Goal: Transaction & Acquisition: Obtain resource

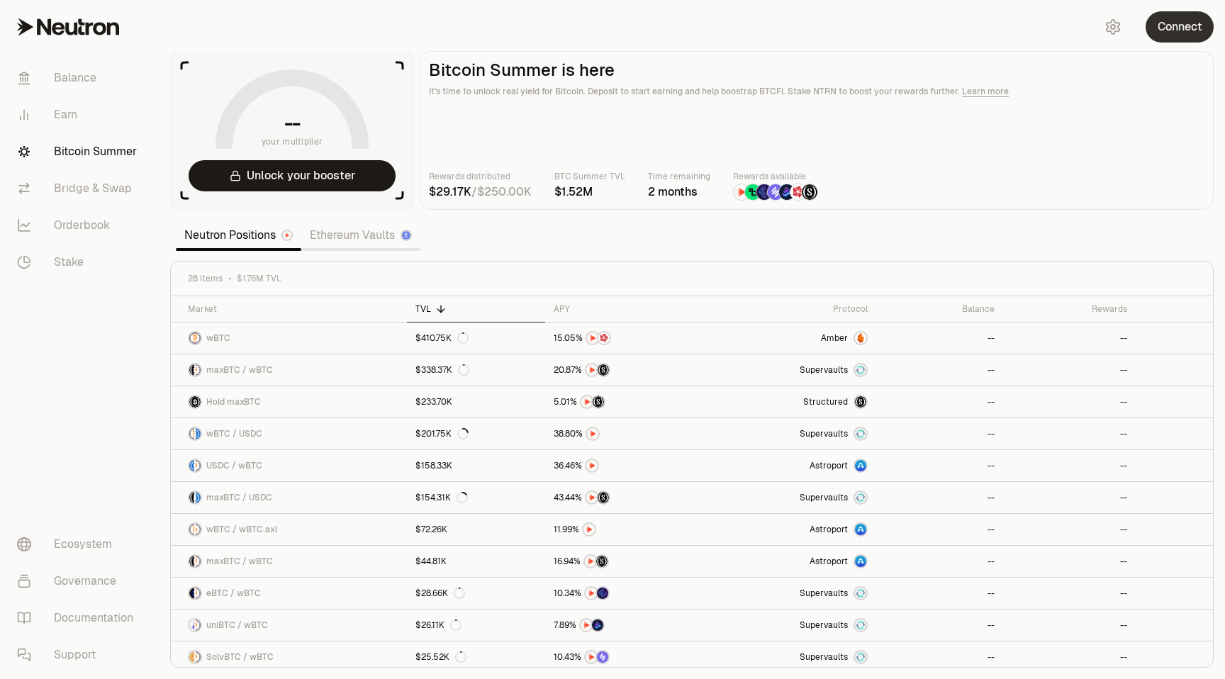
click at [1186, 35] on button "Connect" at bounding box center [1179, 26] width 68 height 31
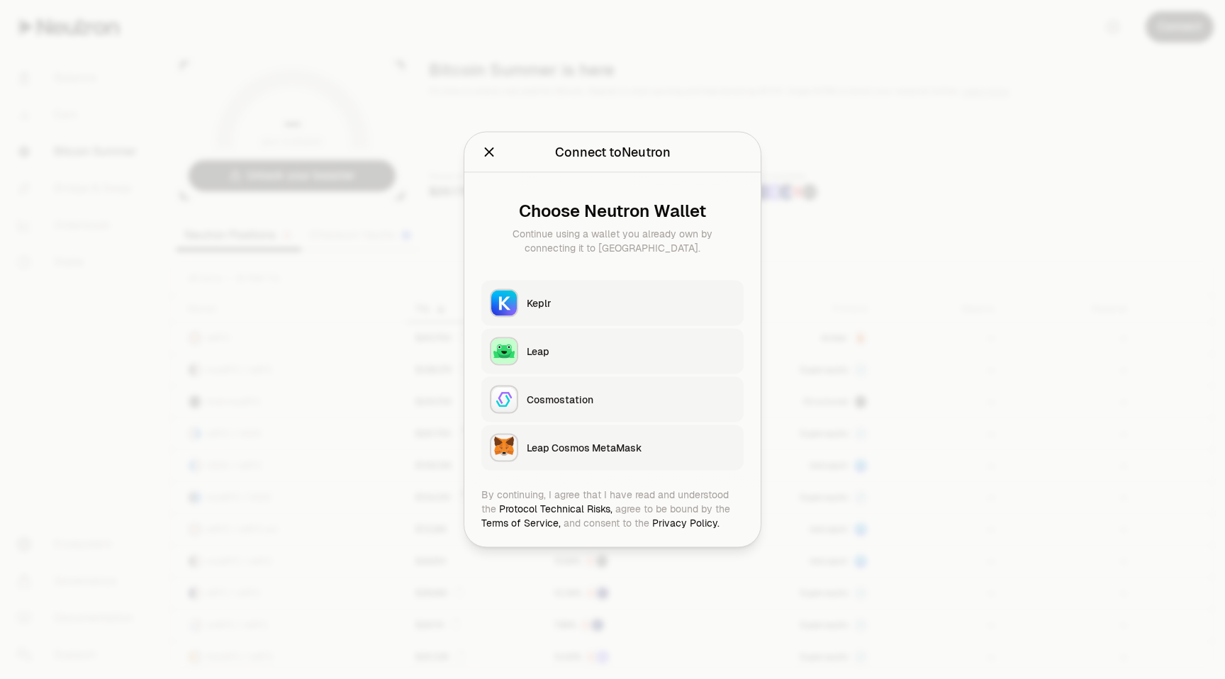
click at [540, 296] on div "Keplr" at bounding box center [631, 303] width 208 height 14
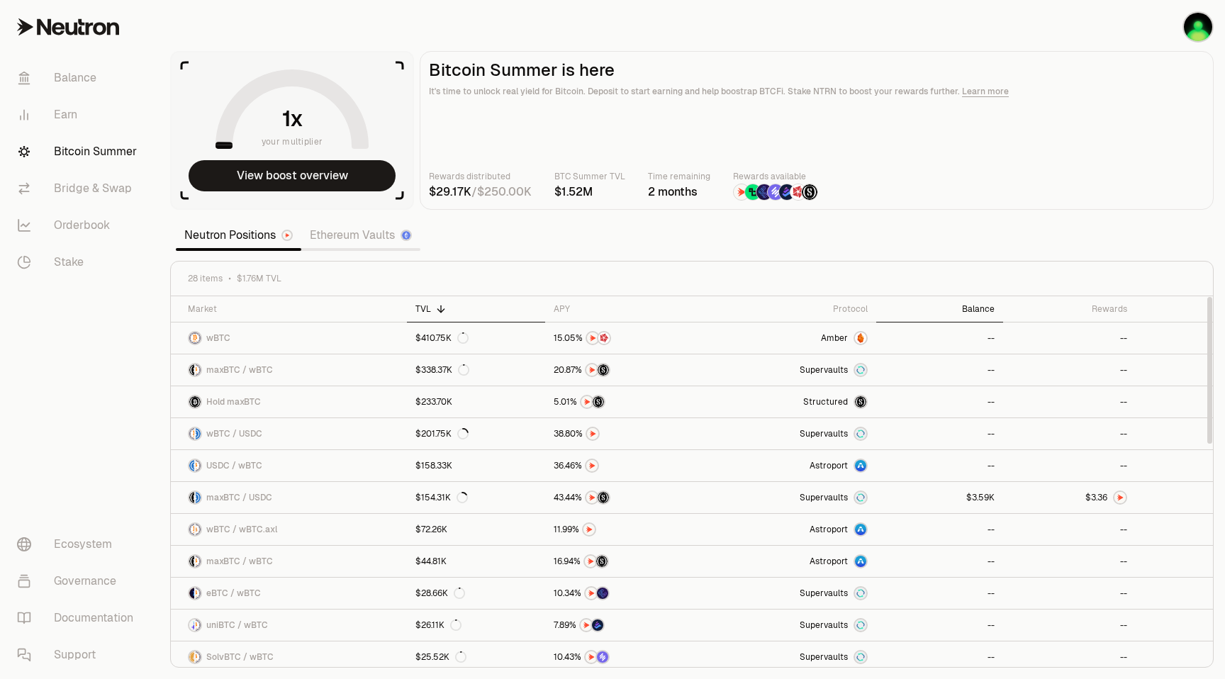
click at [993, 309] on div "Balance" at bounding box center [940, 308] width 110 height 11
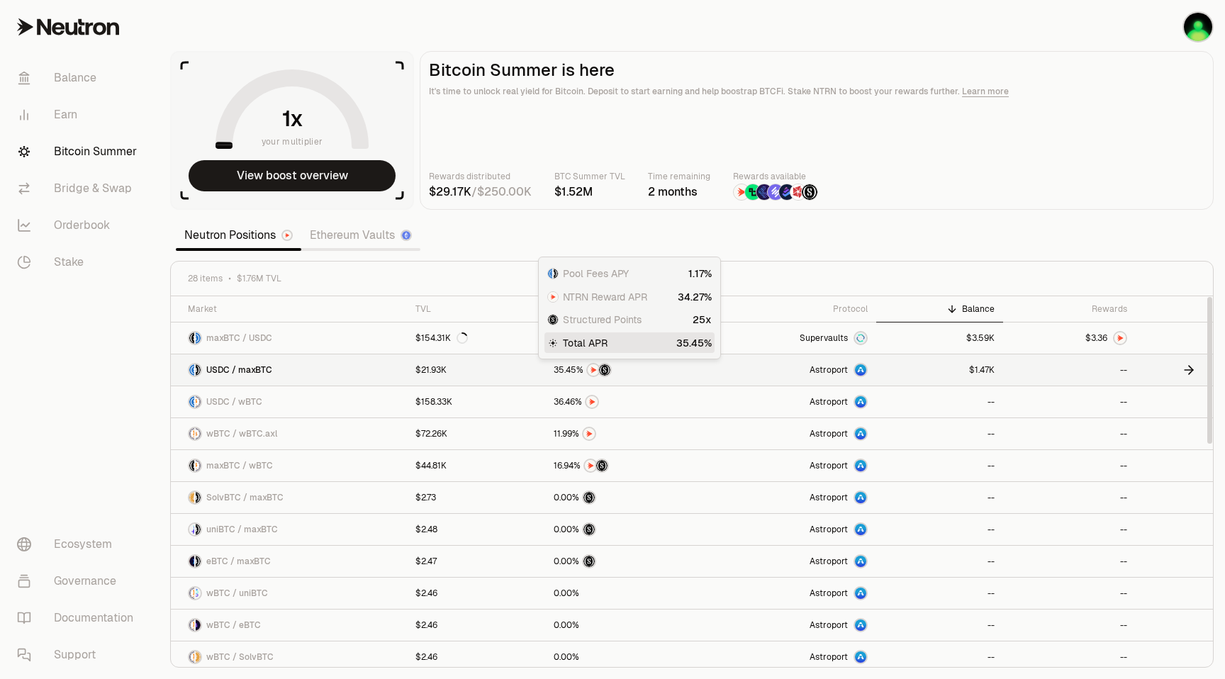
click at [632, 369] on div at bounding box center [628, 370] width 149 height 14
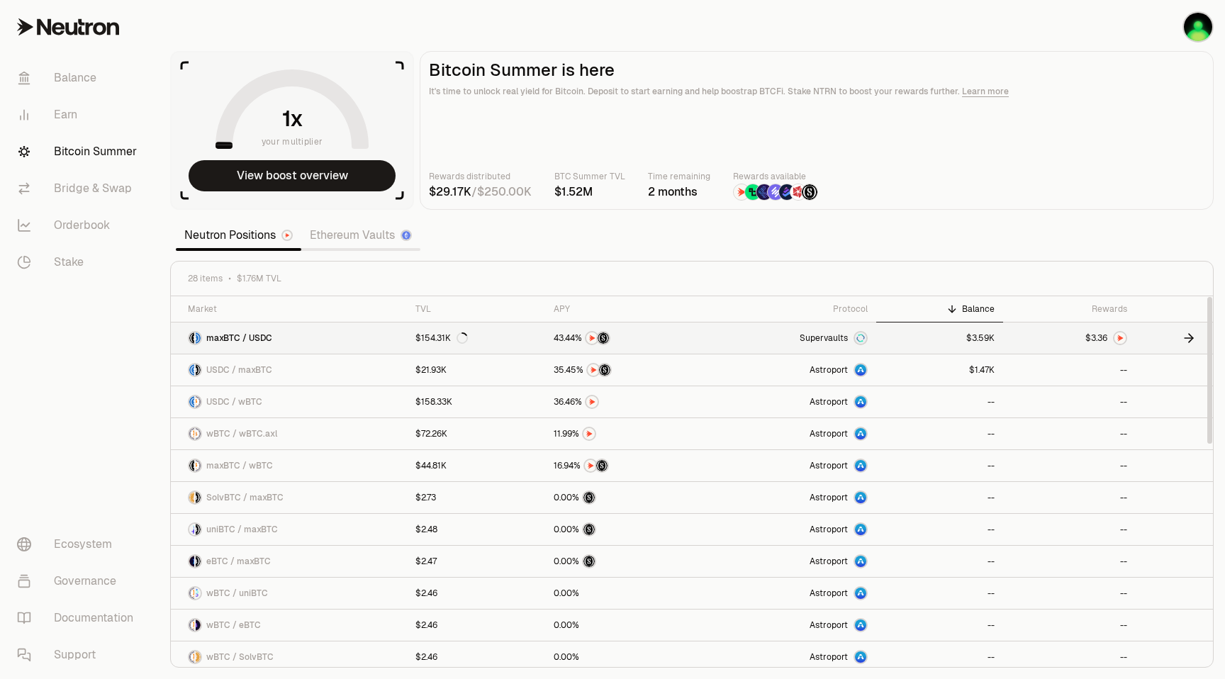
click at [758, 335] on link "Supervaults" at bounding box center [793, 338] width 166 height 31
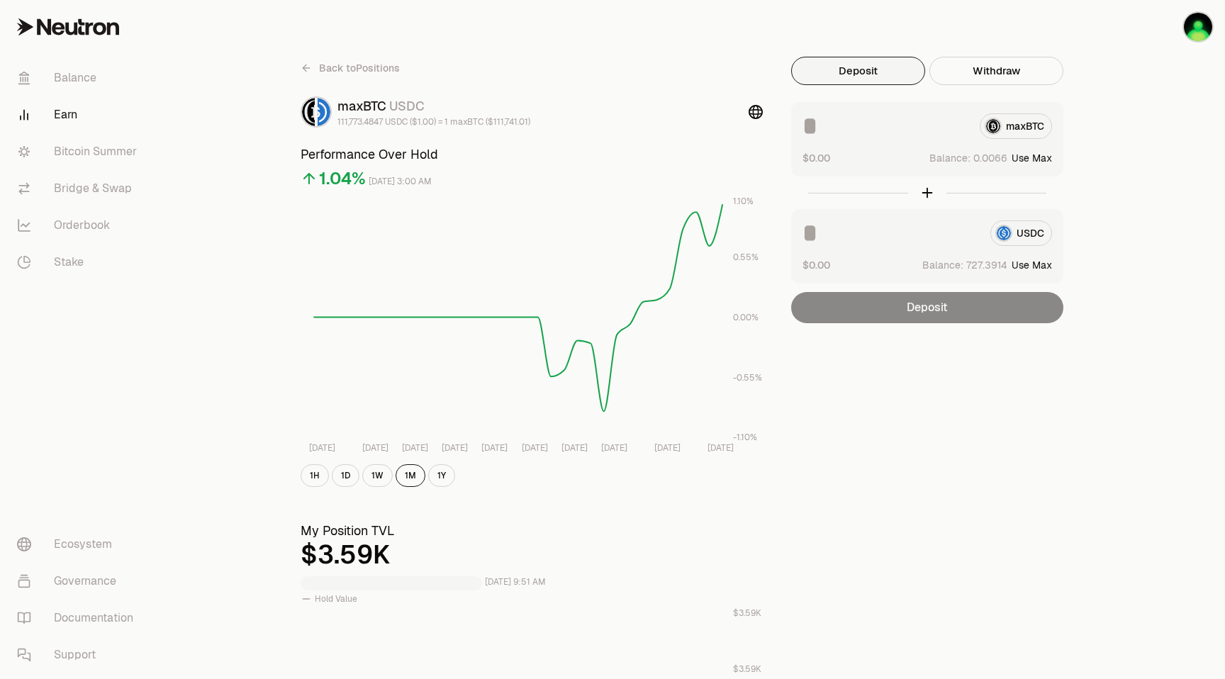
click at [1040, 159] on button "Use Max" at bounding box center [1031, 158] width 40 height 14
type input "**********"
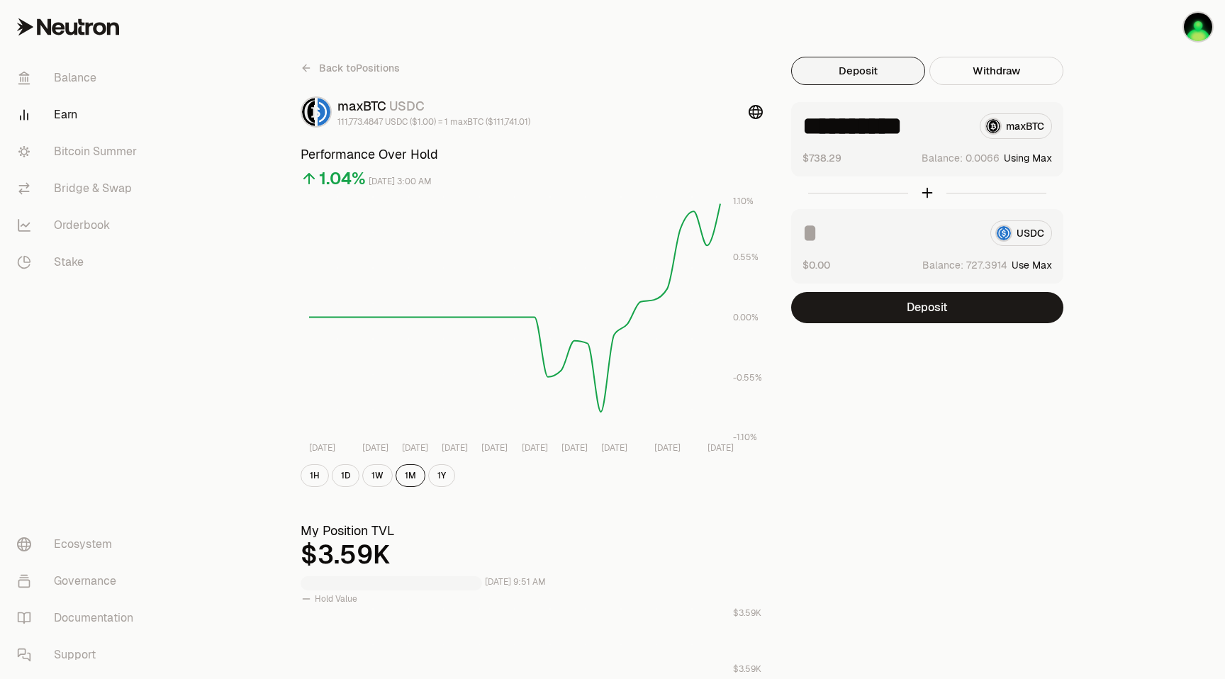
click at [1041, 262] on button "Use Max" at bounding box center [1031, 265] width 40 height 14
drag, startPoint x: 836, startPoint y: 230, endPoint x: 1008, endPoint y: 230, distance: 171.5
click at [1007, 230] on div "**********" at bounding box center [927, 233] width 250 height 26
type input "***"
click at [934, 307] on button "Deposit" at bounding box center [927, 307] width 272 height 31
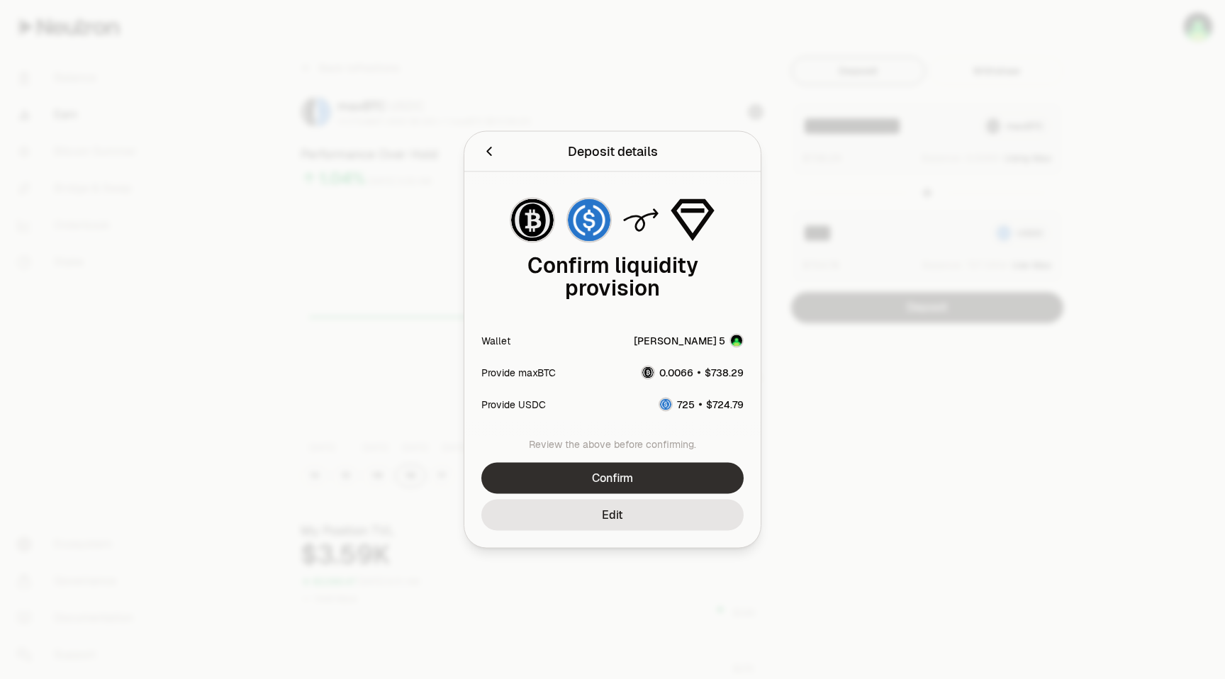
click at [610, 481] on button "Confirm" at bounding box center [612, 478] width 262 height 31
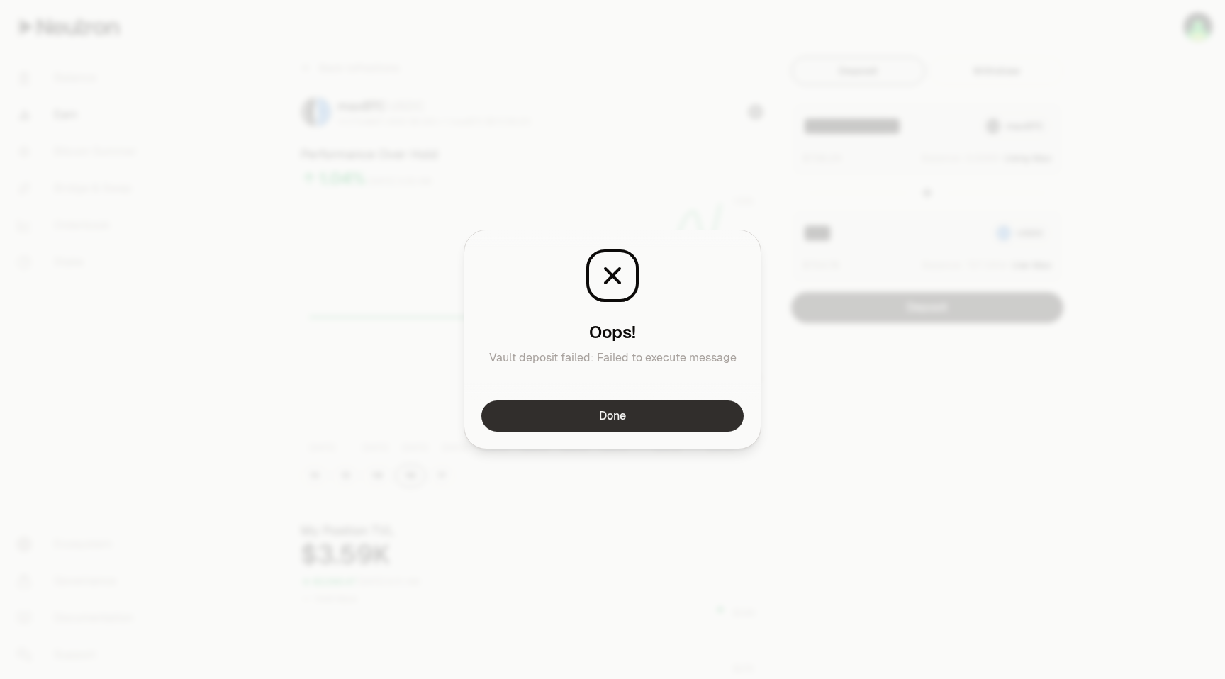
click at [619, 417] on button "Done" at bounding box center [612, 415] width 262 height 31
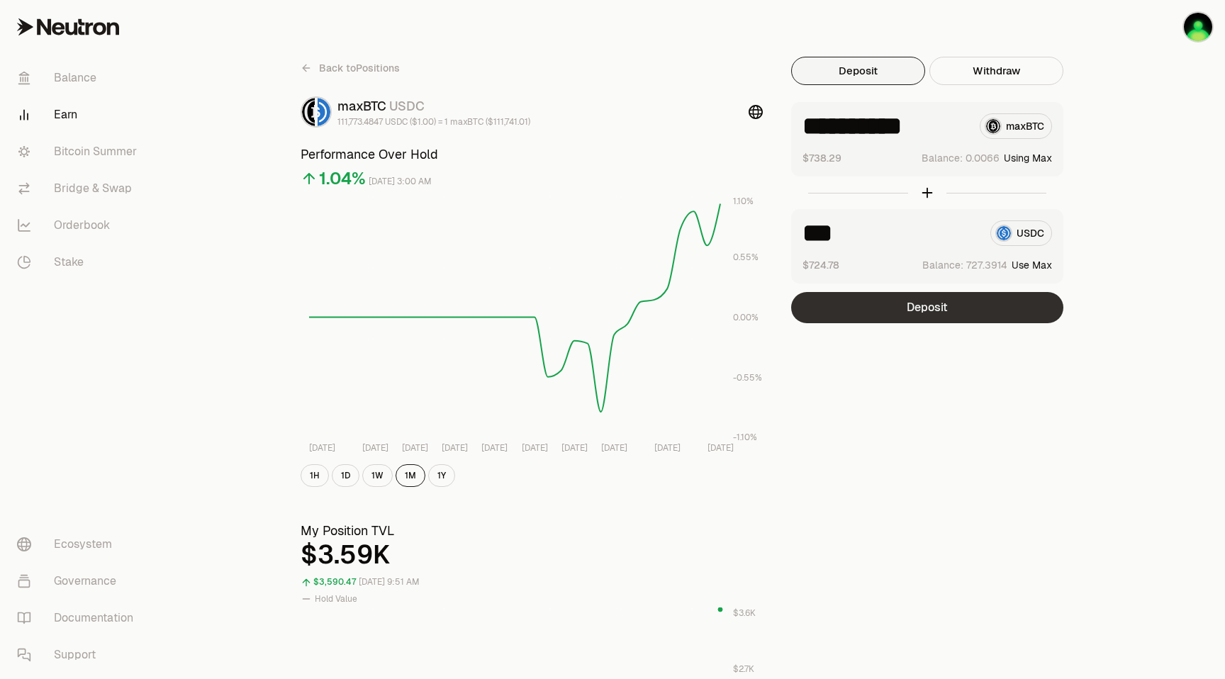
click at [926, 305] on button "Deposit" at bounding box center [927, 307] width 272 height 31
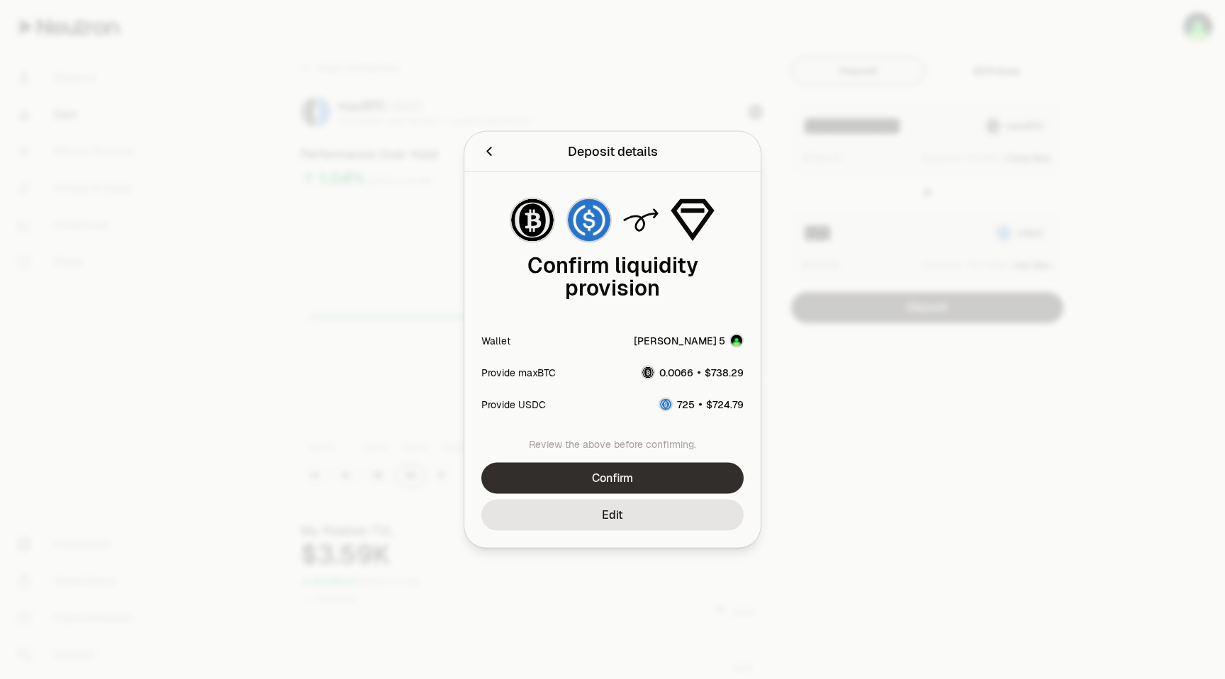
click at [615, 476] on button "Confirm" at bounding box center [612, 478] width 262 height 31
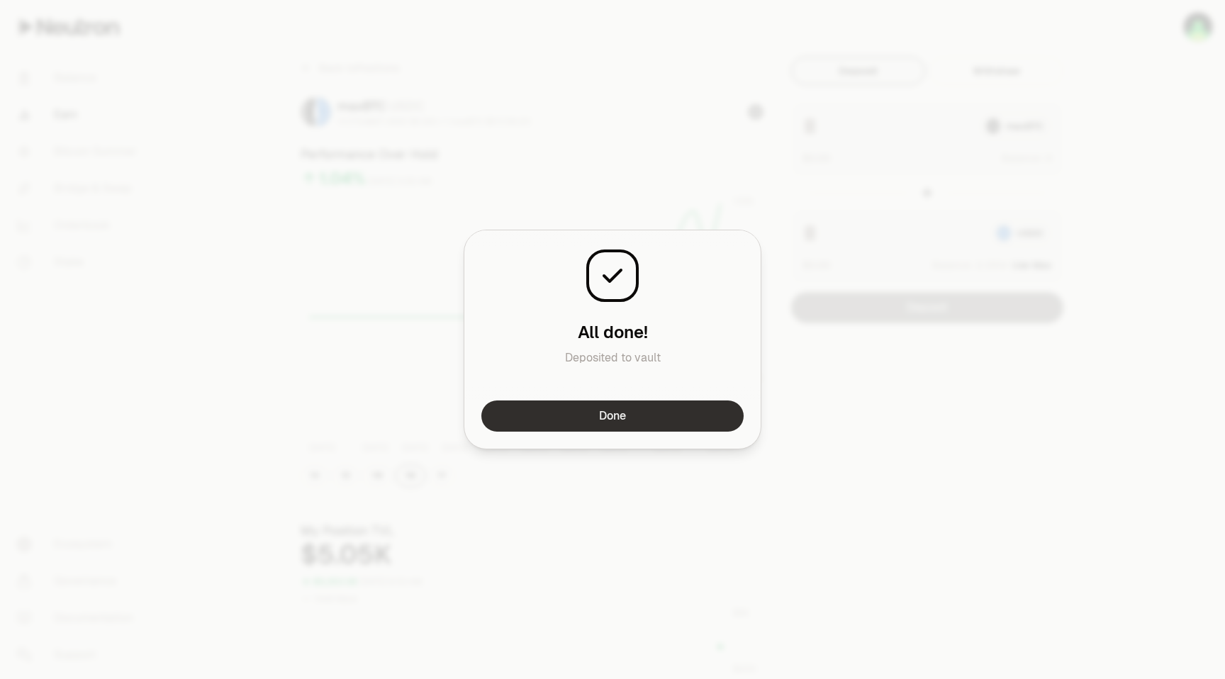
click at [715, 418] on button "Done" at bounding box center [612, 415] width 262 height 31
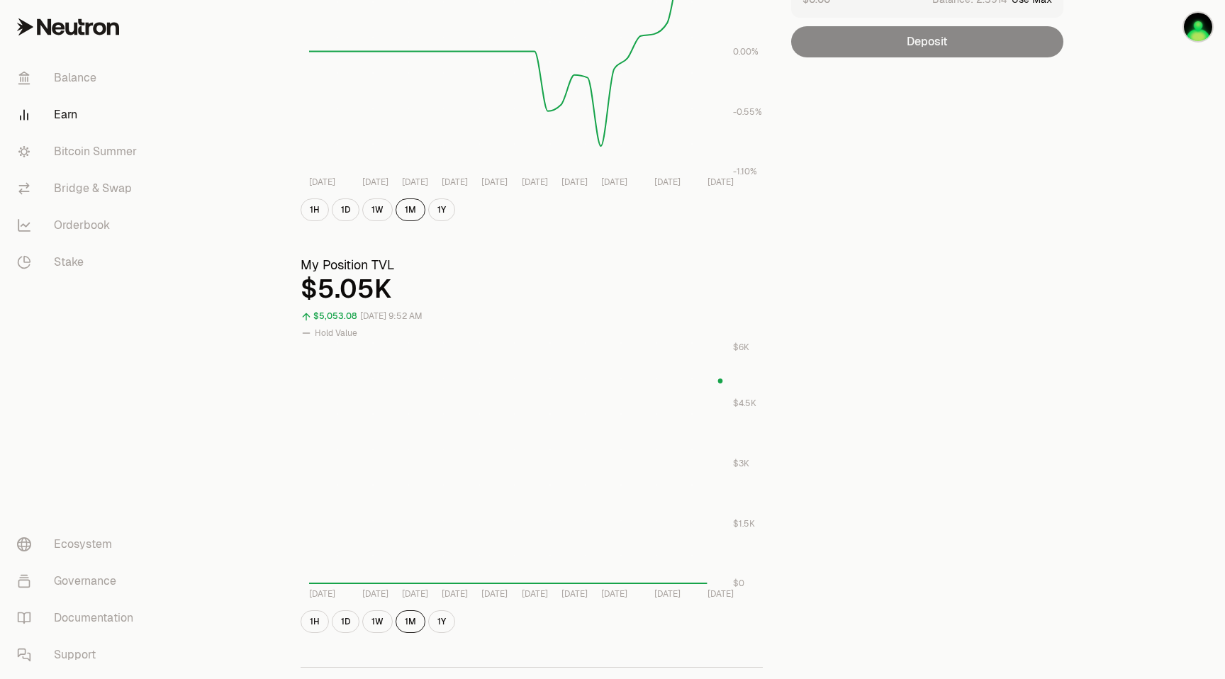
scroll to position [260, 0]
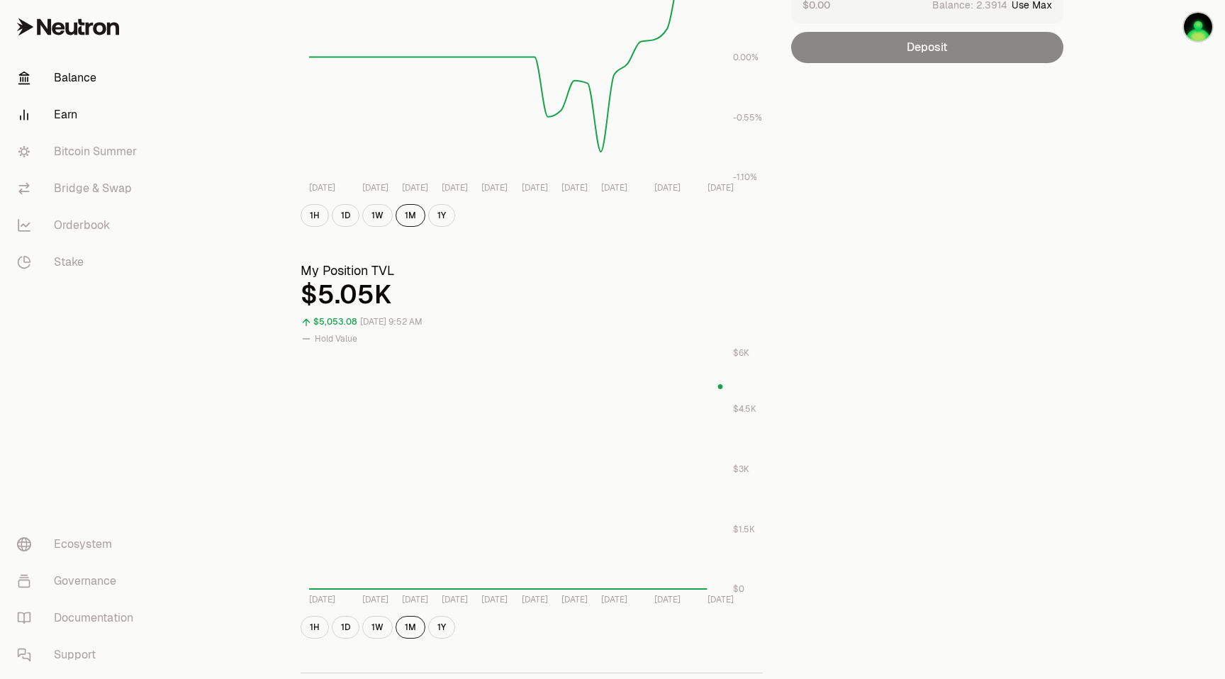
click at [78, 69] on link "Balance" at bounding box center [79, 78] width 147 height 37
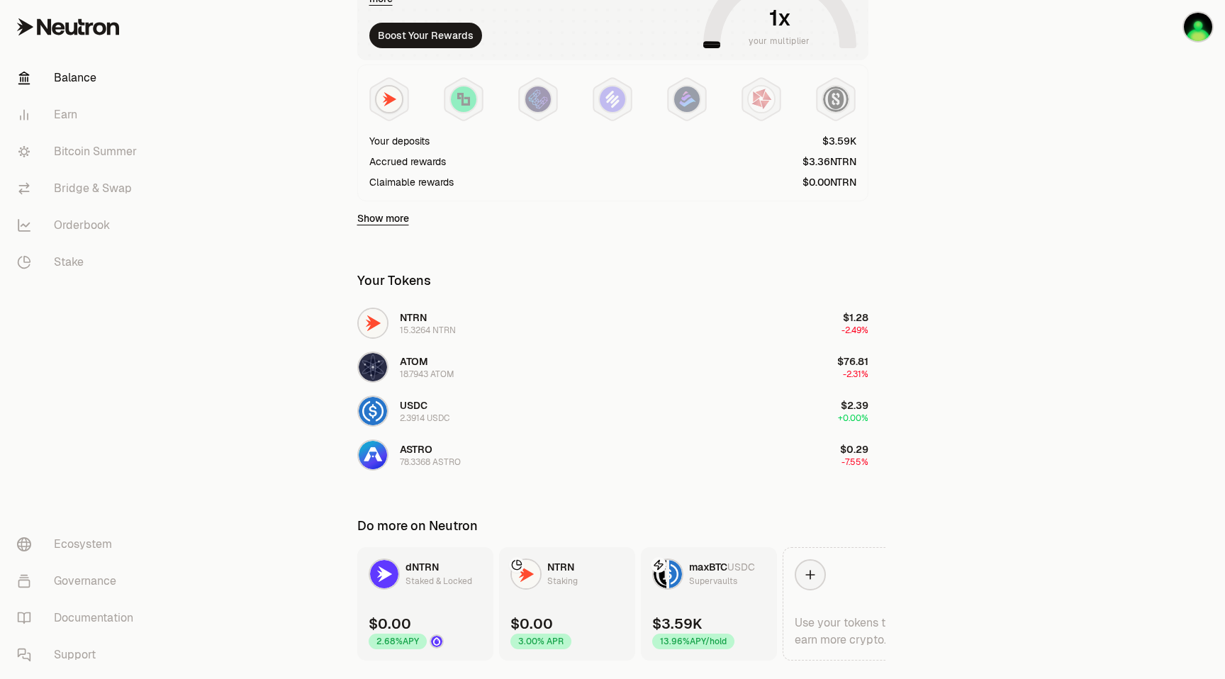
scroll to position [372, 0]
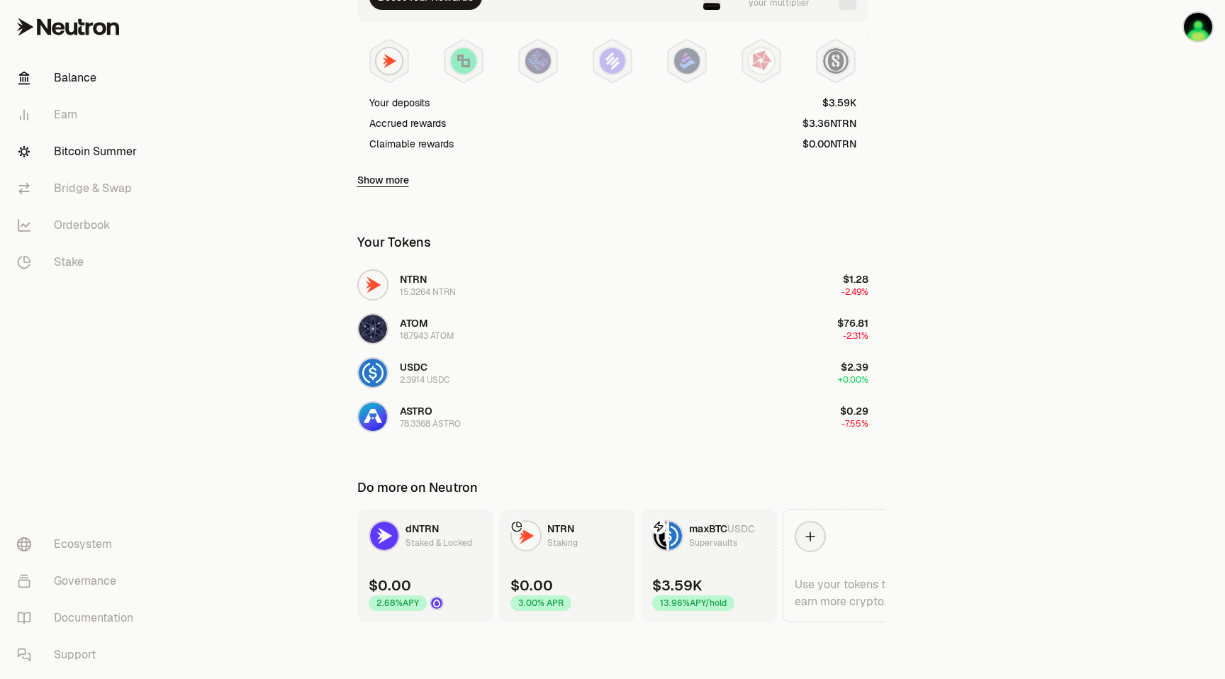
click at [92, 150] on link "Bitcoin Summer" at bounding box center [79, 151] width 147 height 37
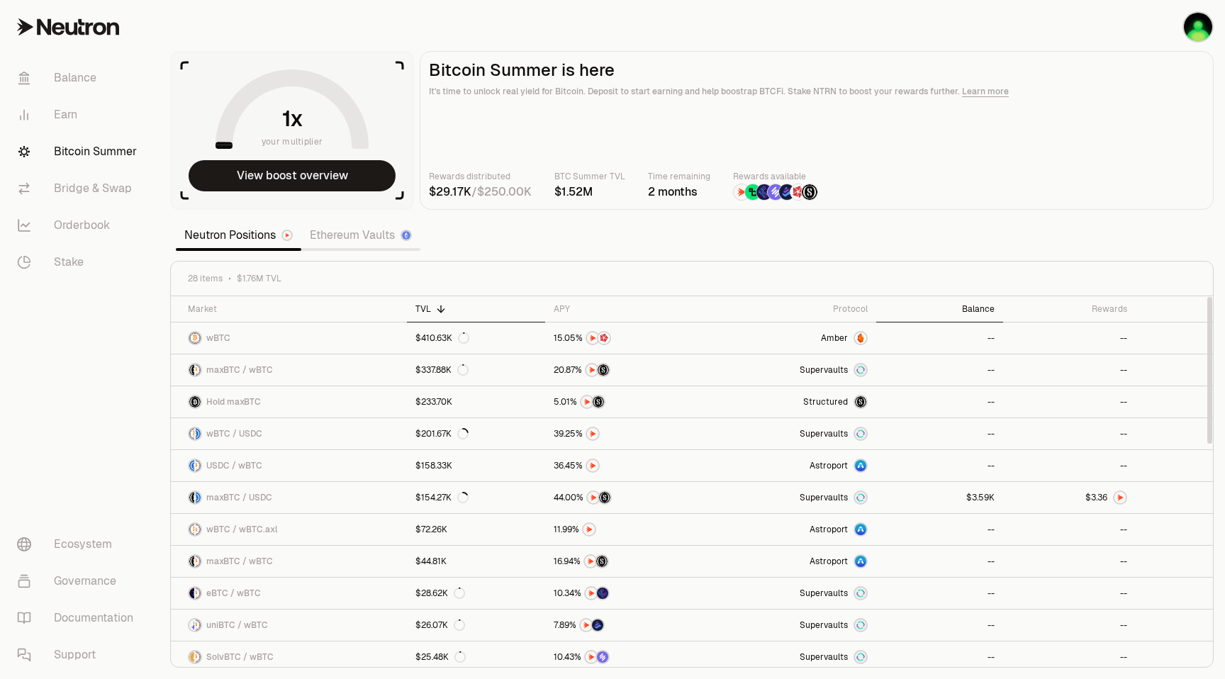
click at [983, 305] on div "Balance" at bounding box center [940, 308] width 110 height 11
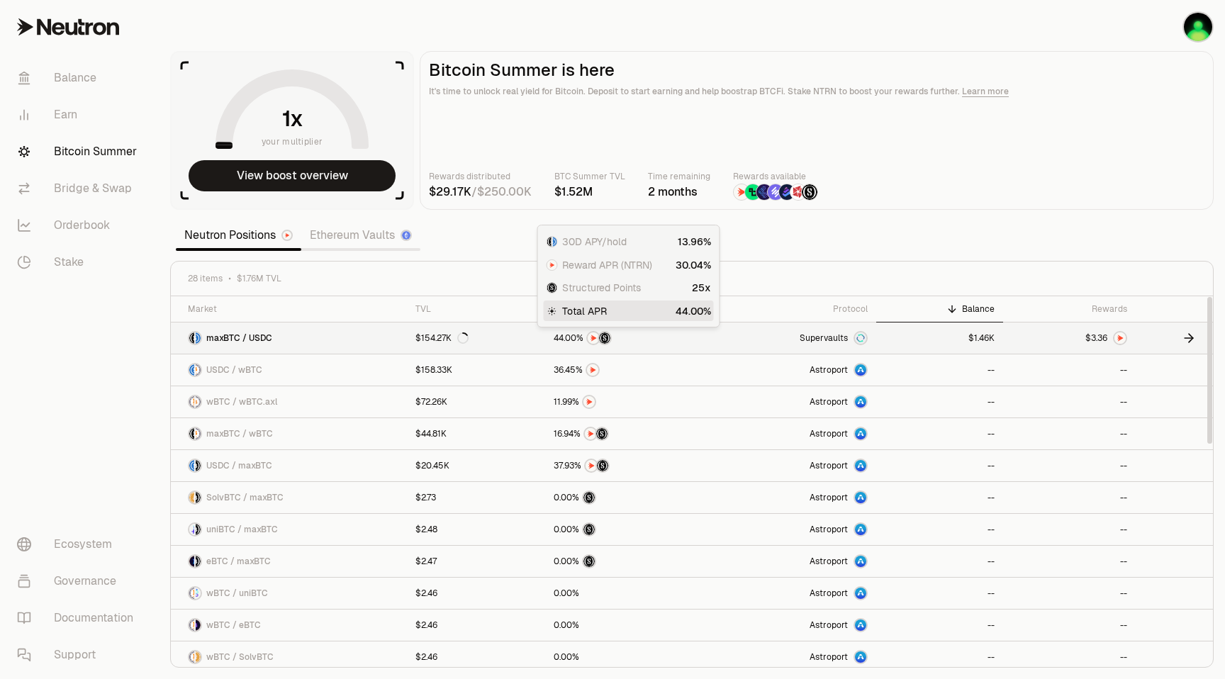
click at [654, 337] on div at bounding box center [628, 338] width 149 height 14
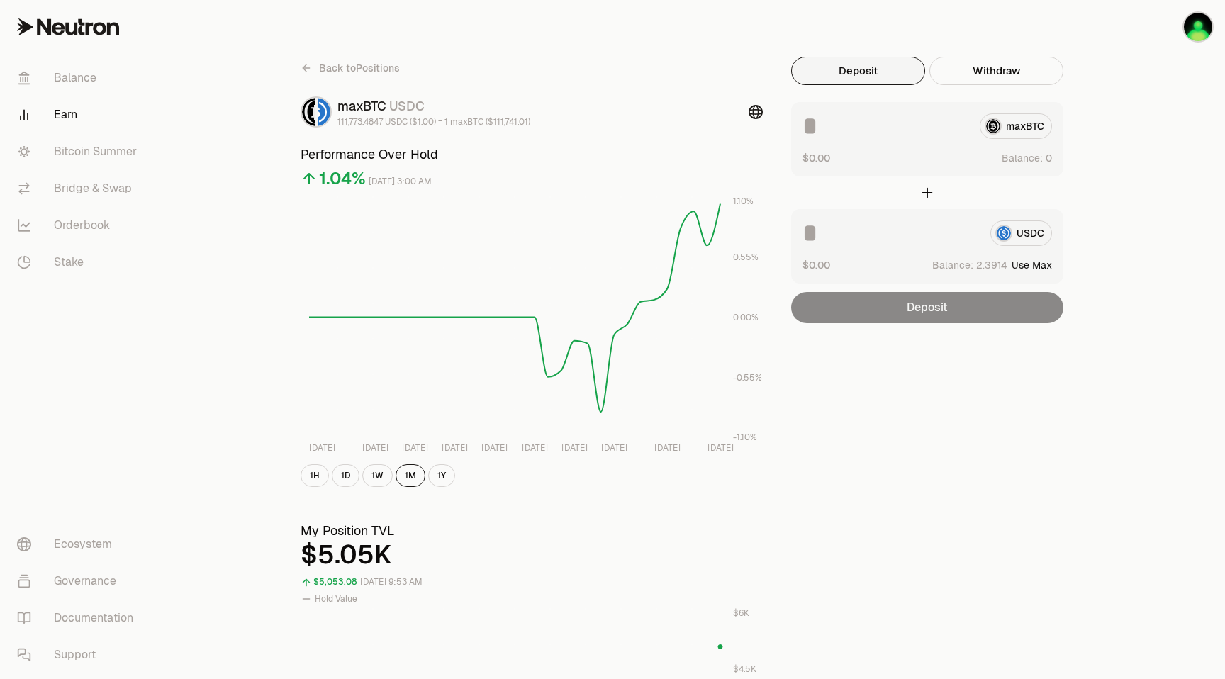
click at [756, 112] on icon at bounding box center [756, 112] width 14 height 14
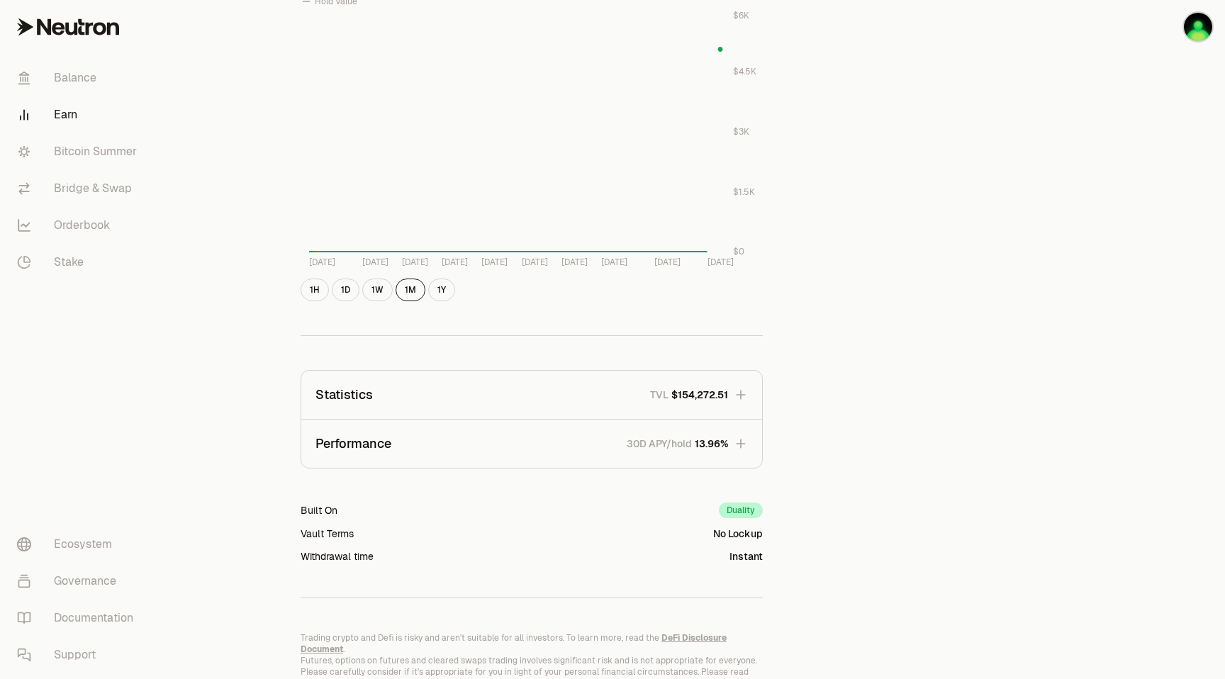
scroll to position [653, 0]
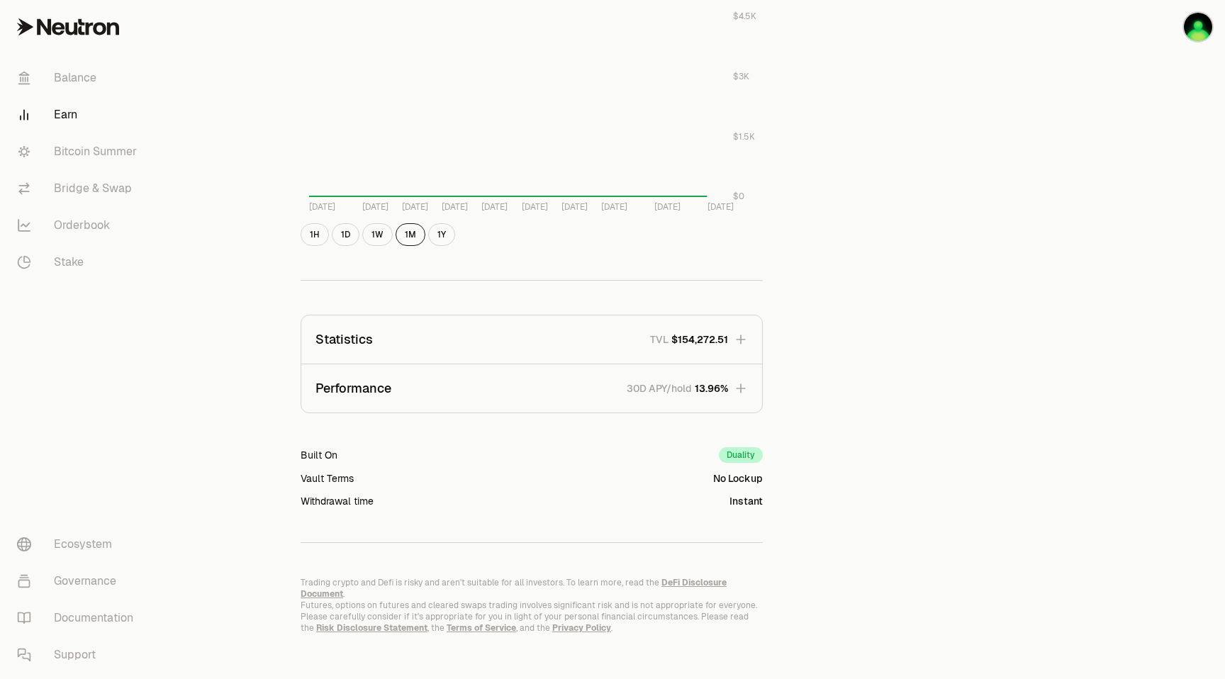
click at [739, 337] on icon "button" at bounding box center [741, 339] width 14 height 14
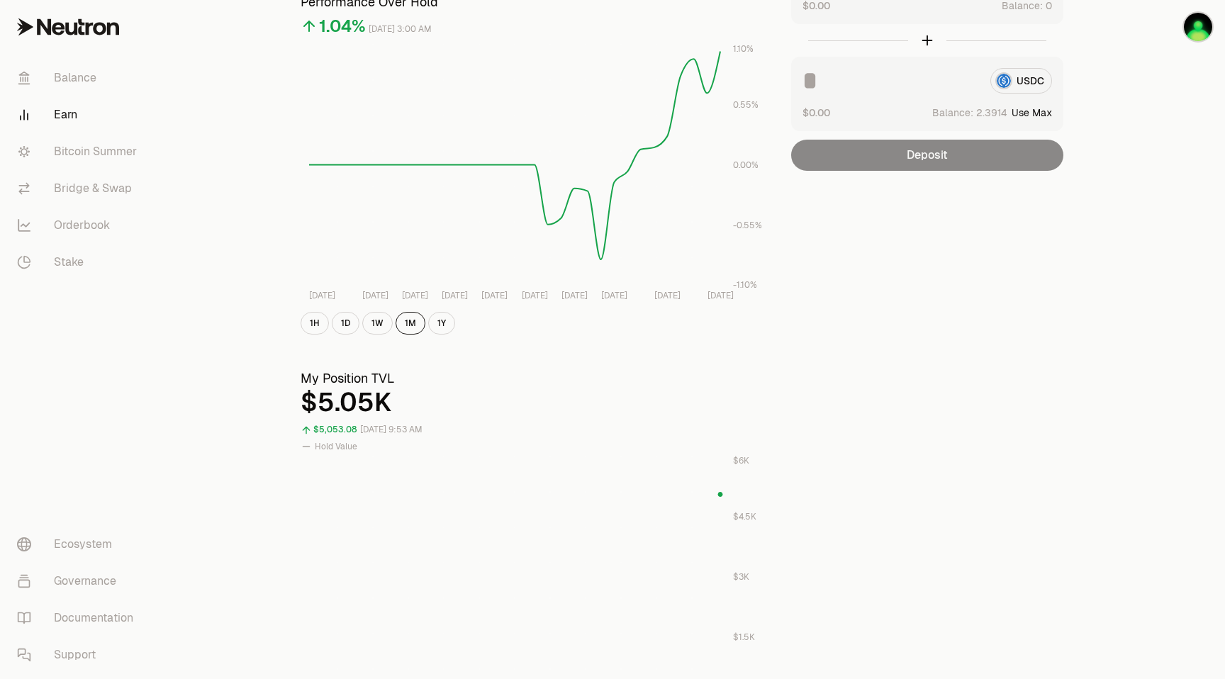
scroll to position [0, 0]
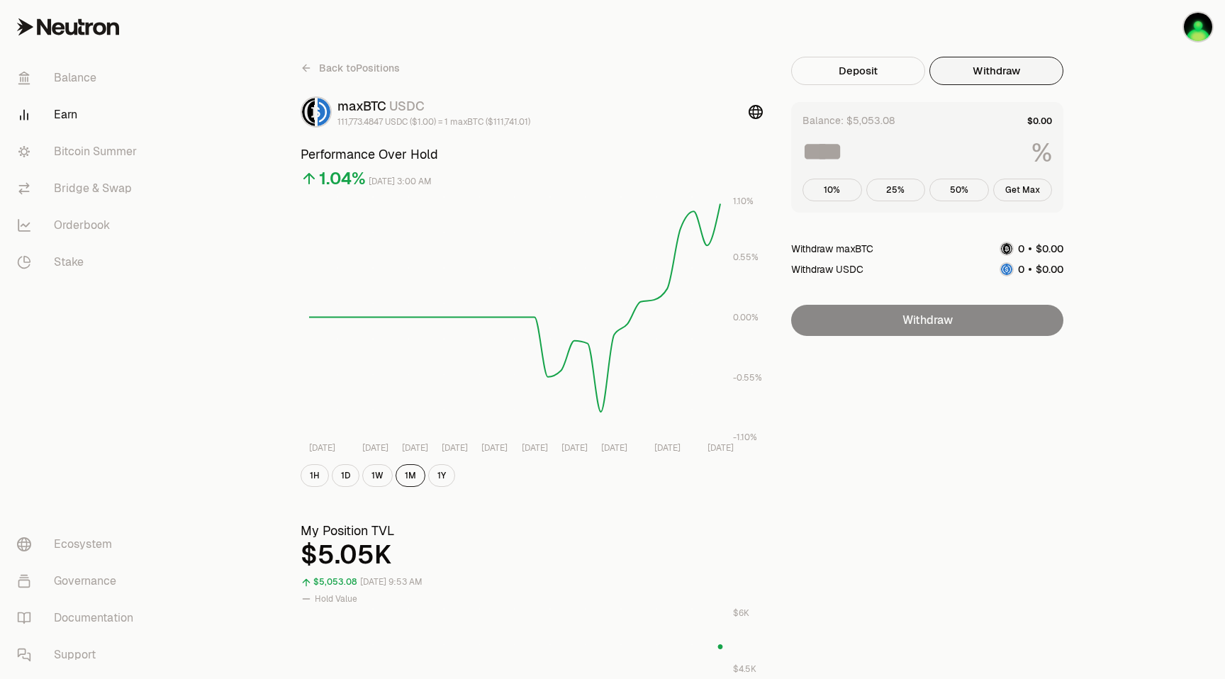
click at [1007, 67] on button "Withdraw" at bounding box center [996, 71] width 134 height 28
click at [123, 155] on link "Bitcoin Summer" at bounding box center [79, 151] width 147 height 37
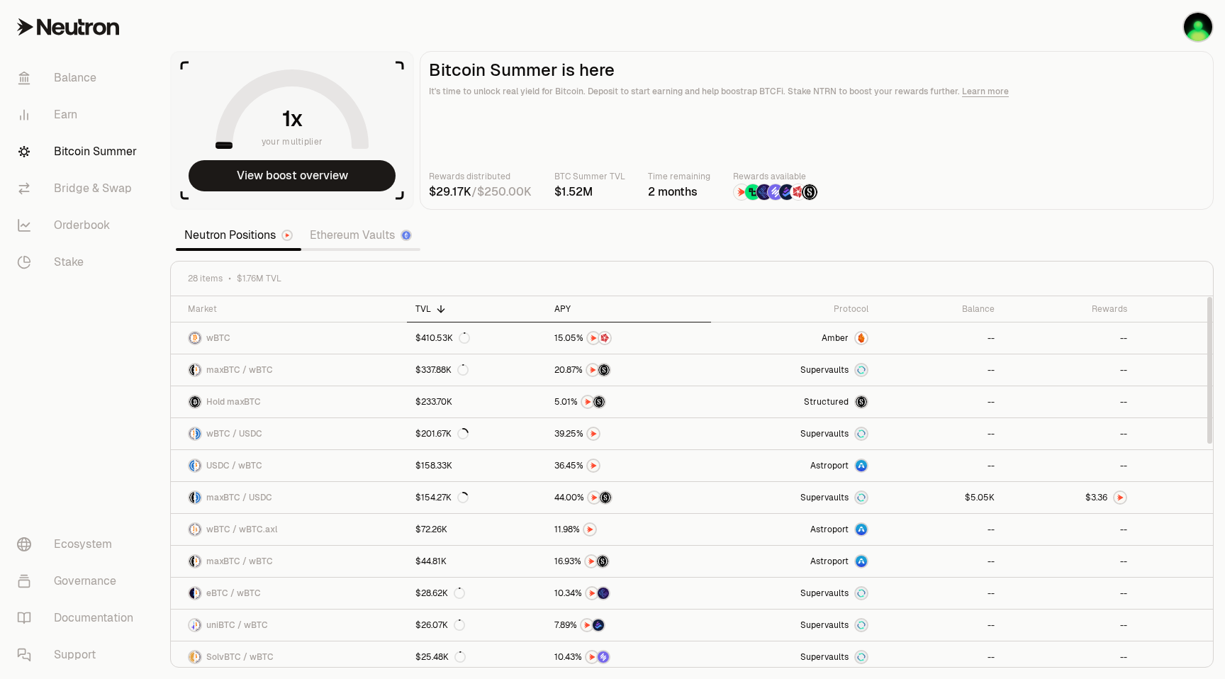
click at [568, 311] on div "APY" at bounding box center [628, 308] width 148 height 11
click at [562, 311] on div "APY" at bounding box center [628, 308] width 149 height 11
